Goal: Information Seeking & Learning: Understand process/instructions

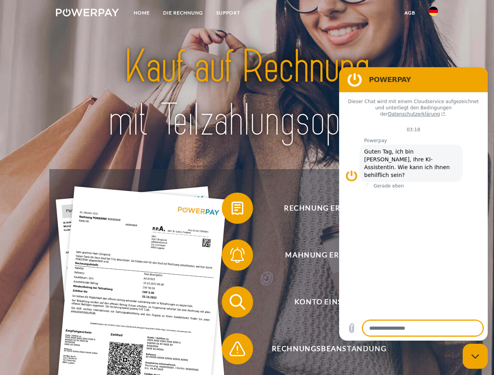
click at [87, 14] on img at bounding box center [87, 13] width 63 height 8
click at [433, 14] on img at bounding box center [433, 11] width 9 height 9
click at [409, 13] on link "agb" at bounding box center [410, 13] width 24 height 14
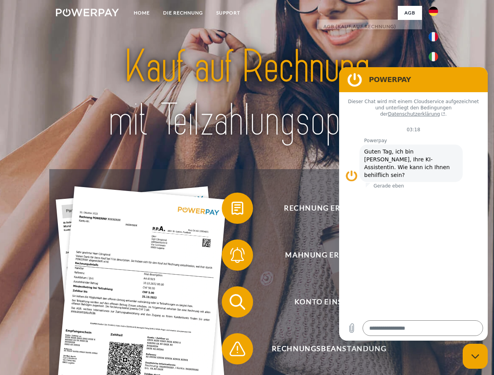
click at [232, 210] on span at bounding box center [225, 208] width 39 height 39
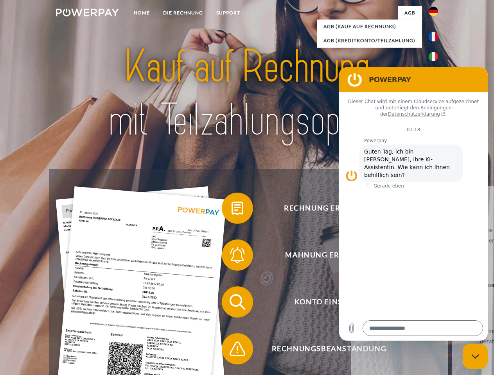
click at [232, 257] on span at bounding box center [225, 255] width 39 height 39
click at [452, 304] on link "Bis wann muss die Rechnung bezahlt werden?" at bounding box center [500, 336] width 97 height 98
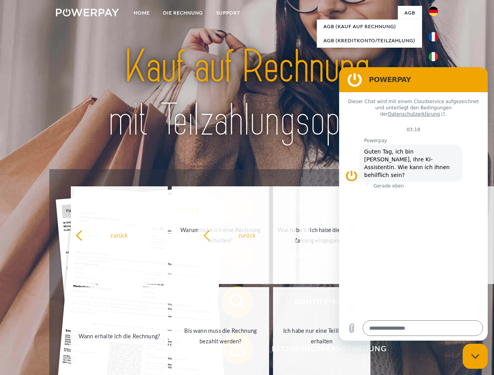
click at [232, 351] on span at bounding box center [225, 349] width 39 height 39
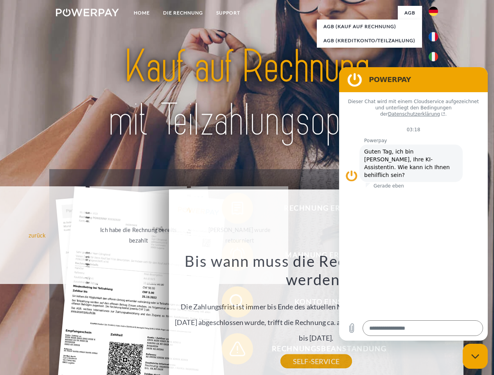
click at [475, 357] on icon "Messaging-Fenster schließen" at bounding box center [475, 356] width 8 height 5
type textarea "*"
